Goal: Task Accomplishment & Management: Manage account settings

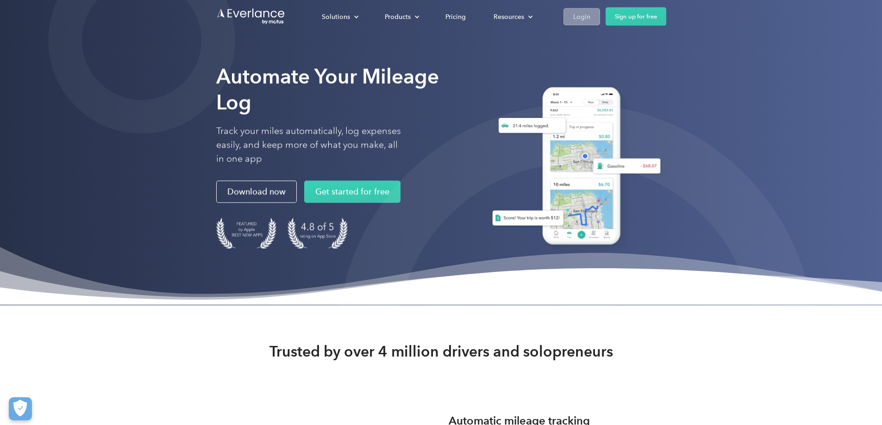
click at [600, 21] on link "Login" at bounding box center [581, 16] width 37 height 17
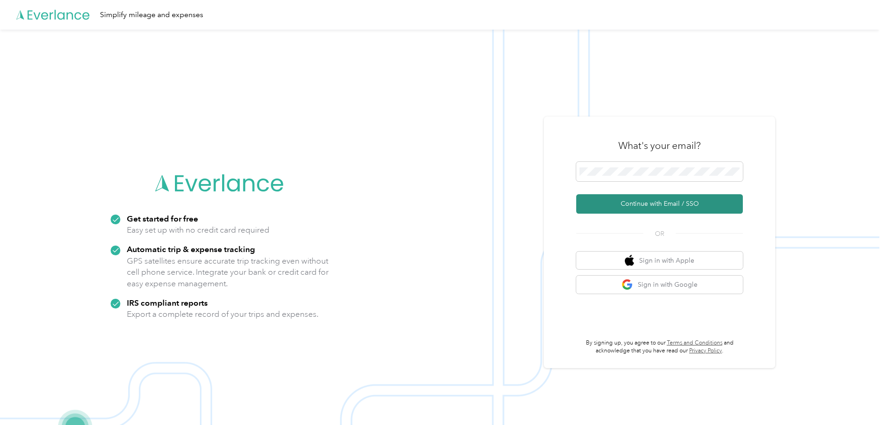
click at [621, 201] on button "Continue with Email / SSO" at bounding box center [659, 203] width 167 height 19
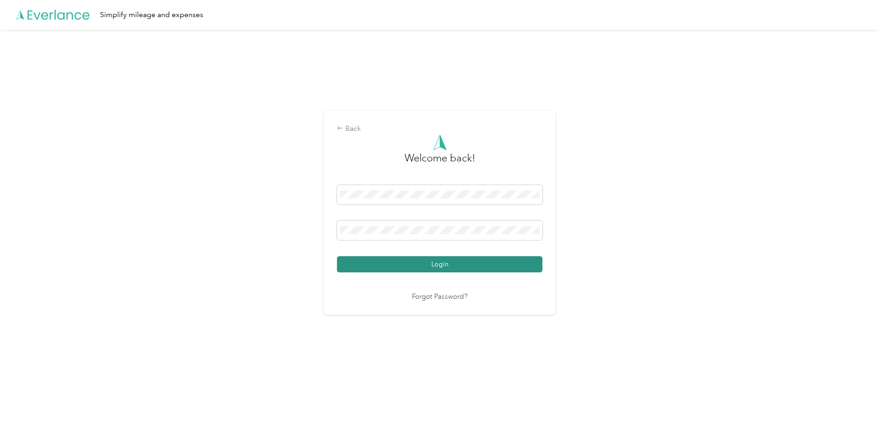
click at [428, 268] on button "Login" at bounding box center [440, 264] width 206 height 16
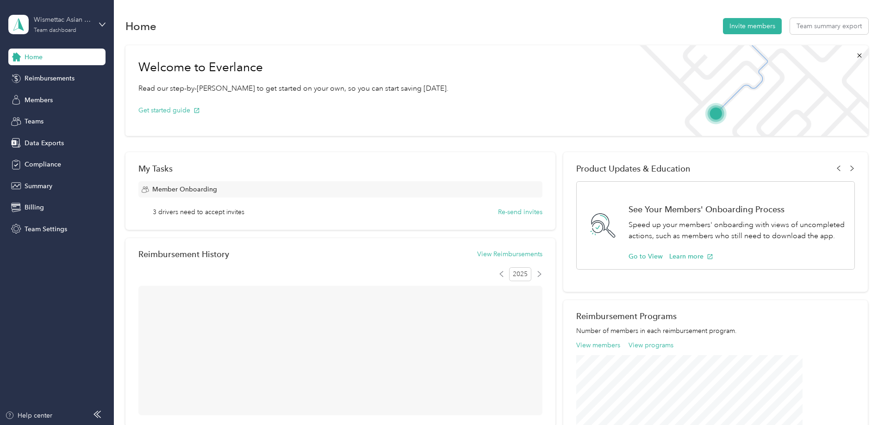
click at [80, 17] on div "Wismettac Asian Foods" at bounding box center [63, 20] width 58 height 10
click at [123, 283] on div "Home Invite members Team summary export Welcome to Everlance Read our step-by-[…" at bounding box center [497, 331] width 766 height 662
click at [53, 97] on div "Members" at bounding box center [56, 100] width 97 height 17
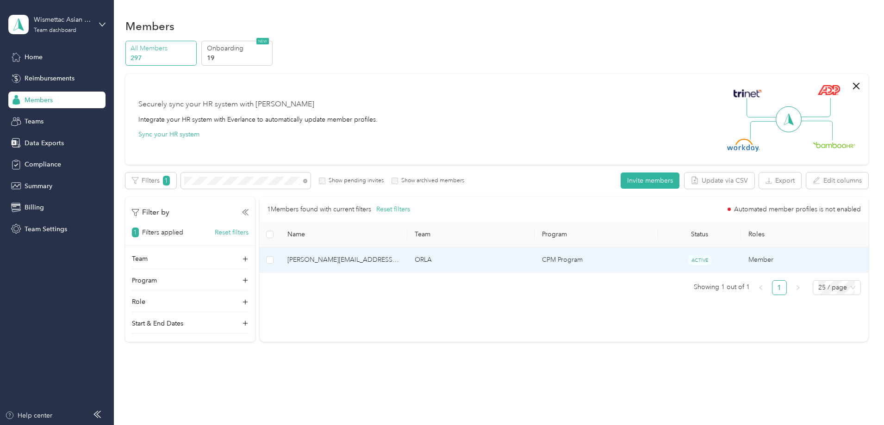
click at [375, 258] on span "[PERSON_NAME][EMAIL_ADDRESS][DOMAIN_NAME]" at bounding box center [343, 260] width 112 height 10
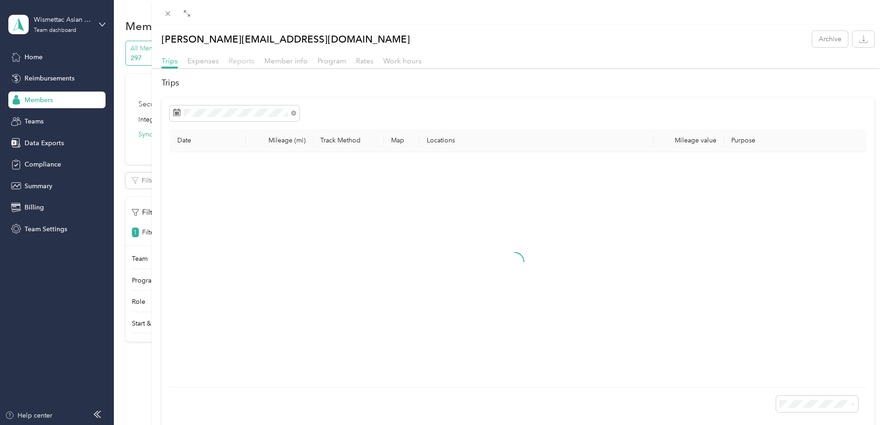
click at [234, 61] on span "Reports" at bounding box center [242, 60] width 26 height 9
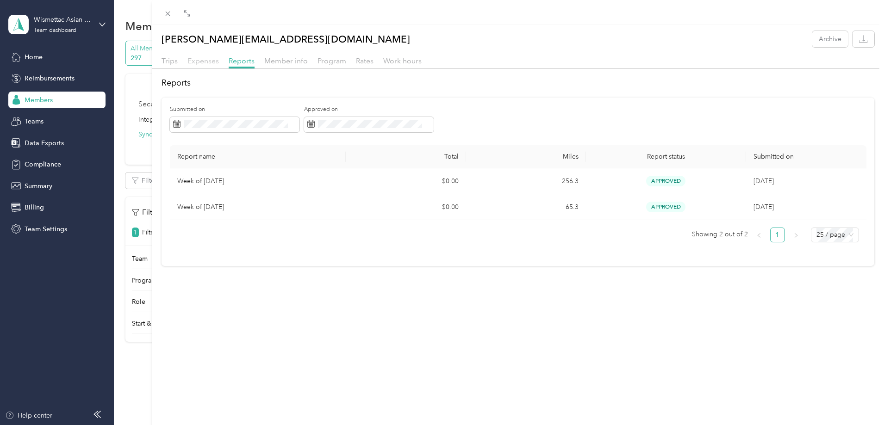
click at [209, 60] on span "Expenses" at bounding box center [202, 60] width 31 height 9
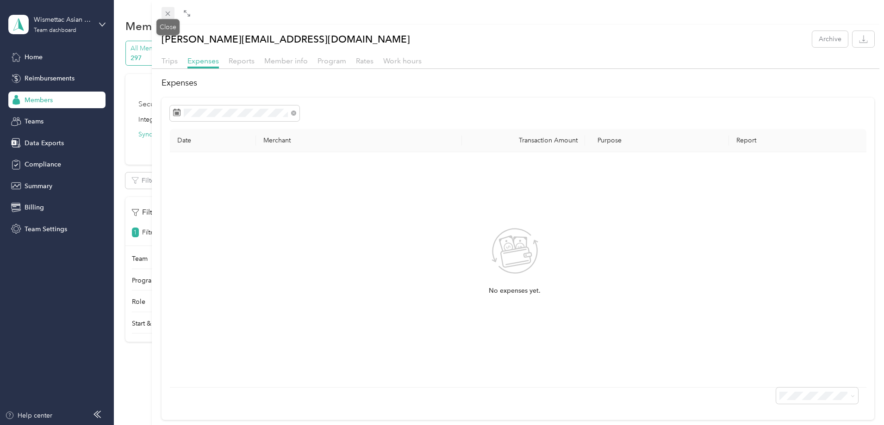
click at [174, 12] on span at bounding box center [168, 13] width 13 height 13
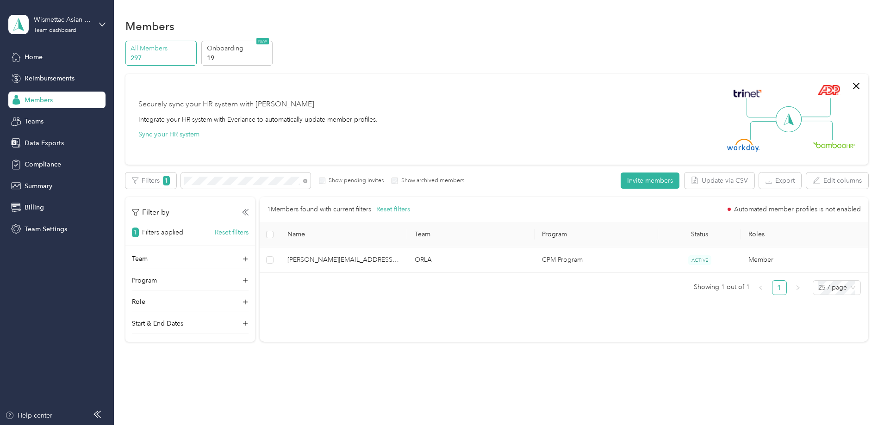
click at [447, 255] on td "ORLA" at bounding box center [470, 260] width 127 height 25
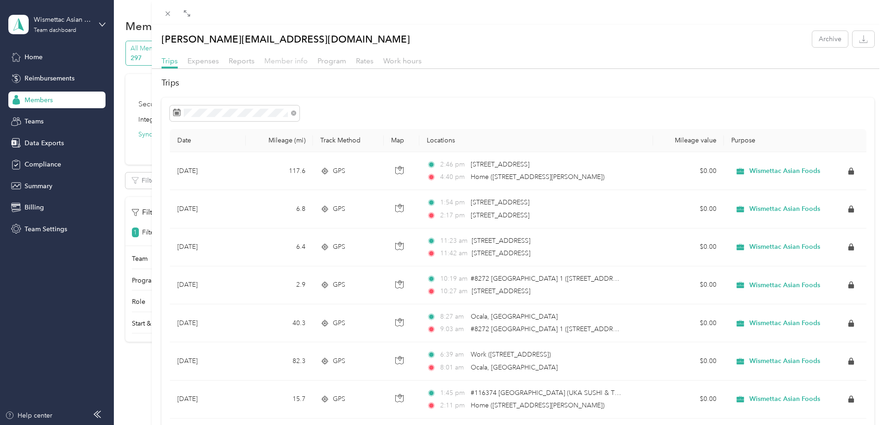
click at [275, 61] on span "Member info" at bounding box center [286, 60] width 44 height 9
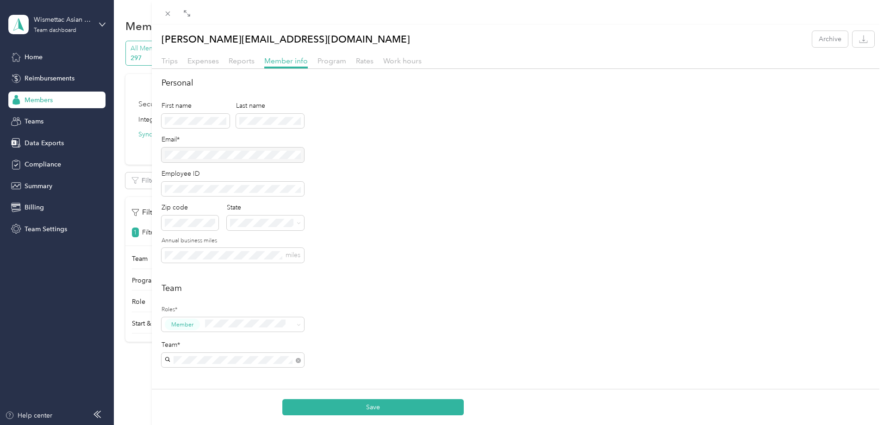
click at [349, 410] on button "Save" at bounding box center [372, 408] width 181 height 16
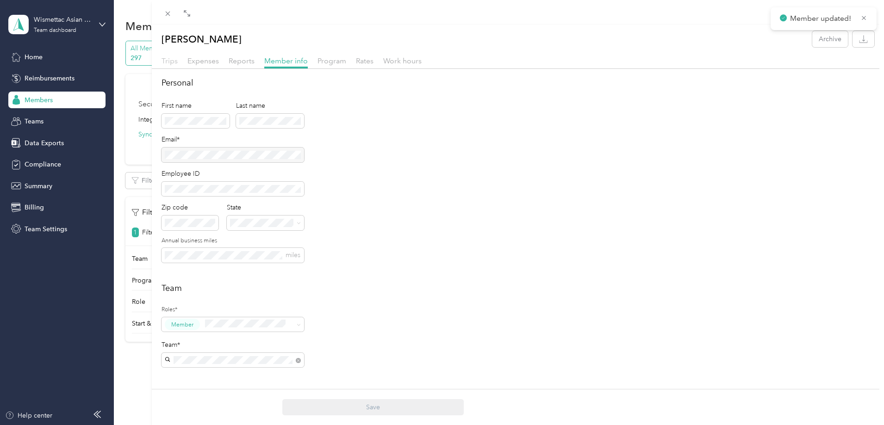
click at [169, 60] on span "Trips" at bounding box center [170, 60] width 16 height 9
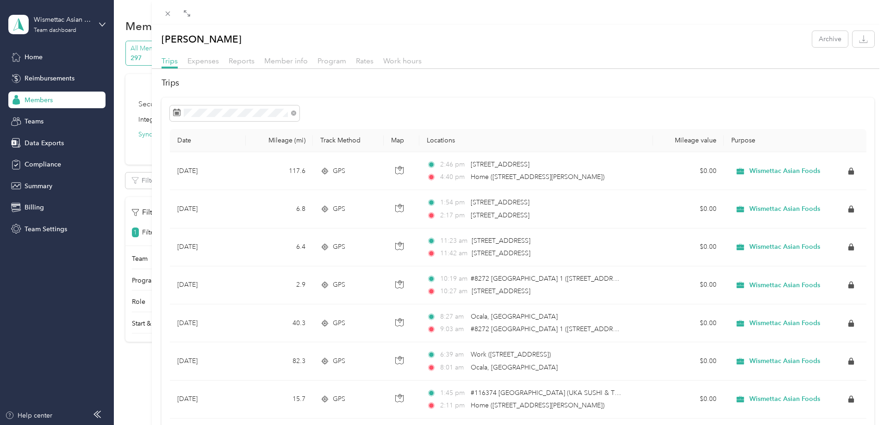
click at [260, 64] on div "Trips Expenses Reports Member info Program Rates Work hours" at bounding box center [518, 62] width 732 height 13
click at [251, 59] on span "Reports" at bounding box center [242, 60] width 26 height 9
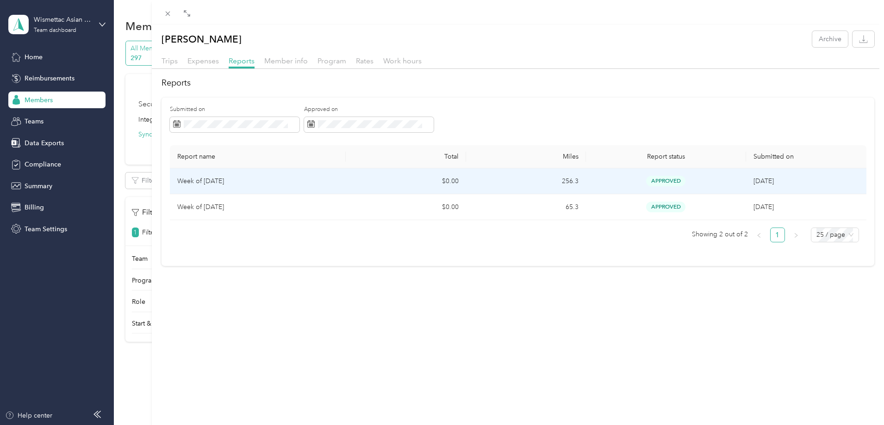
click at [315, 181] on p "Week of [DATE]" at bounding box center [258, 181] width 162 height 10
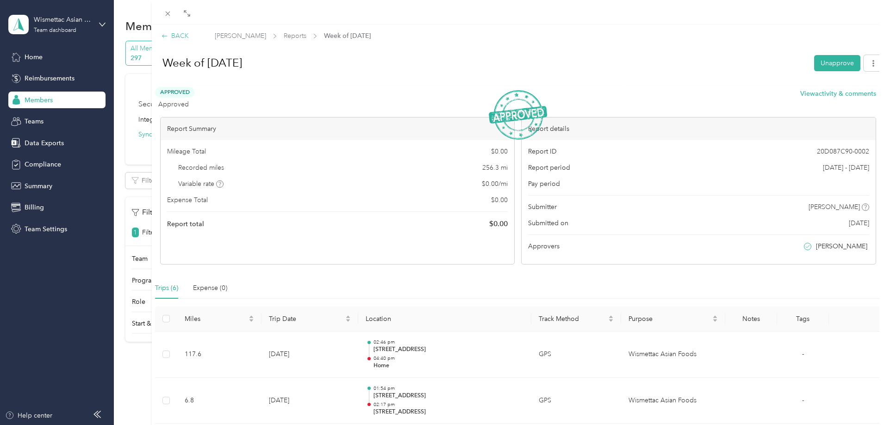
click at [167, 35] on icon at bounding box center [165, 36] width 6 height 6
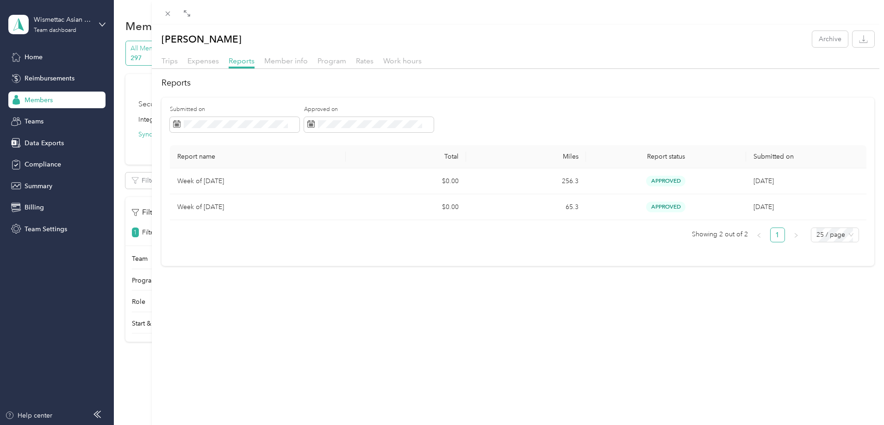
click at [37, 117] on div "[PERSON_NAME] Archive Trips Expenses Reports Member info Program Rates Work hou…" at bounding box center [442, 212] width 884 height 425
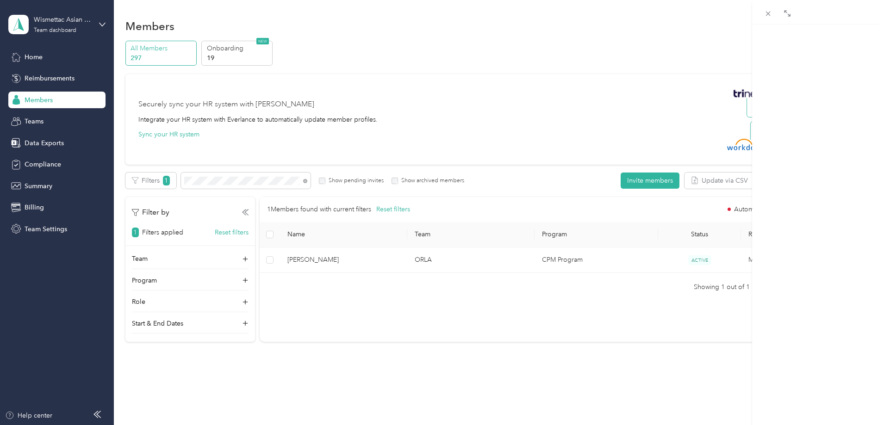
click at [43, 123] on div at bounding box center [442, 212] width 884 height 425
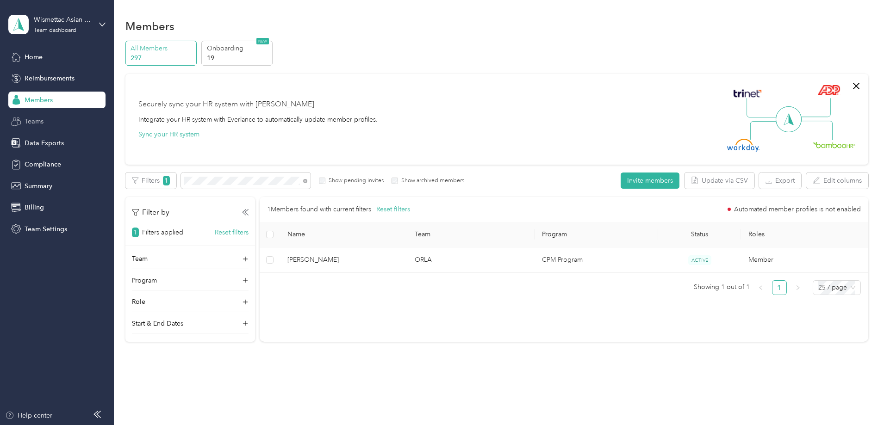
click at [36, 119] on span "Teams" at bounding box center [34, 122] width 19 height 10
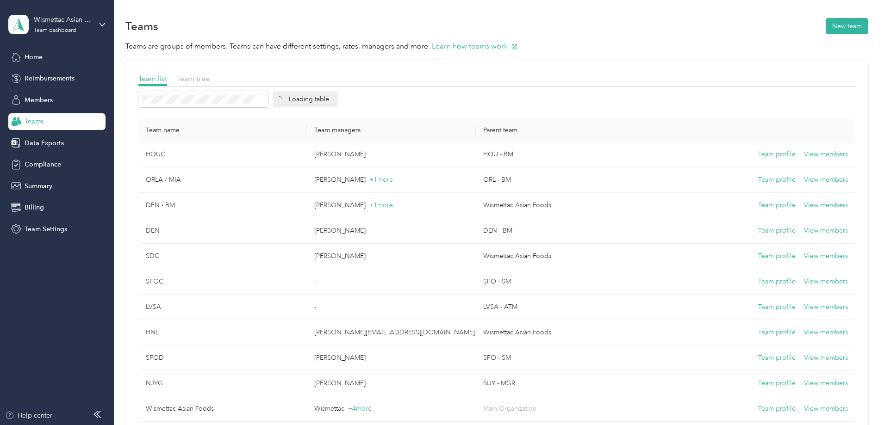
click at [62, 26] on div "Wismettac Asian Foods Team dashboard" at bounding box center [63, 24] width 58 height 19
click at [65, 109] on div "Team dashboard Personal dashboard Log out" at bounding box center [132, 97] width 234 height 58
click at [72, 30] on div "Team dashboard" at bounding box center [55, 31] width 43 height 6
click at [78, 122] on div "Log out" at bounding box center [132, 118] width 234 height 16
